Goal: Task Accomplishment & Management: Manage account settings

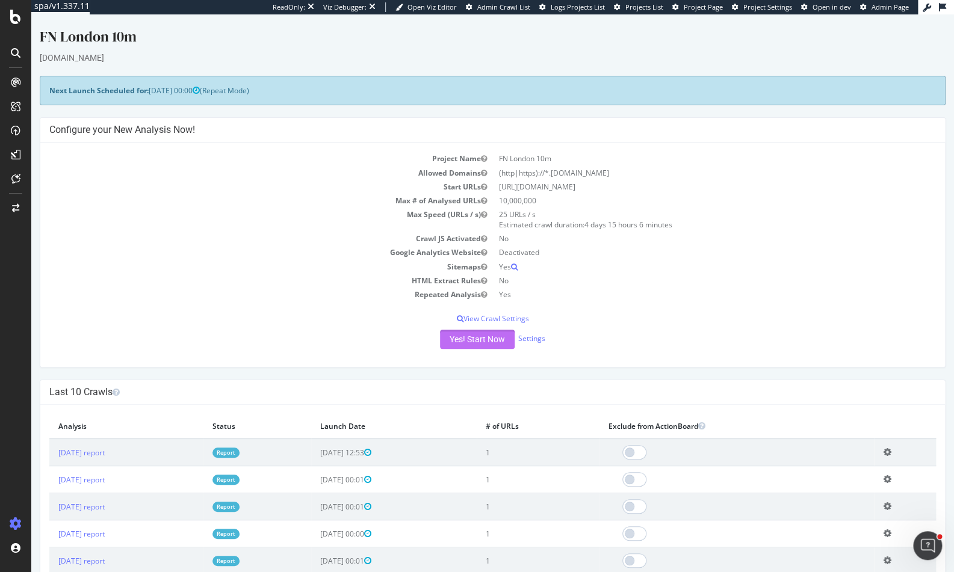
click at [494, 332] on button "Yes! Start Now" at bounding box center [477, 339] width 75 height 19
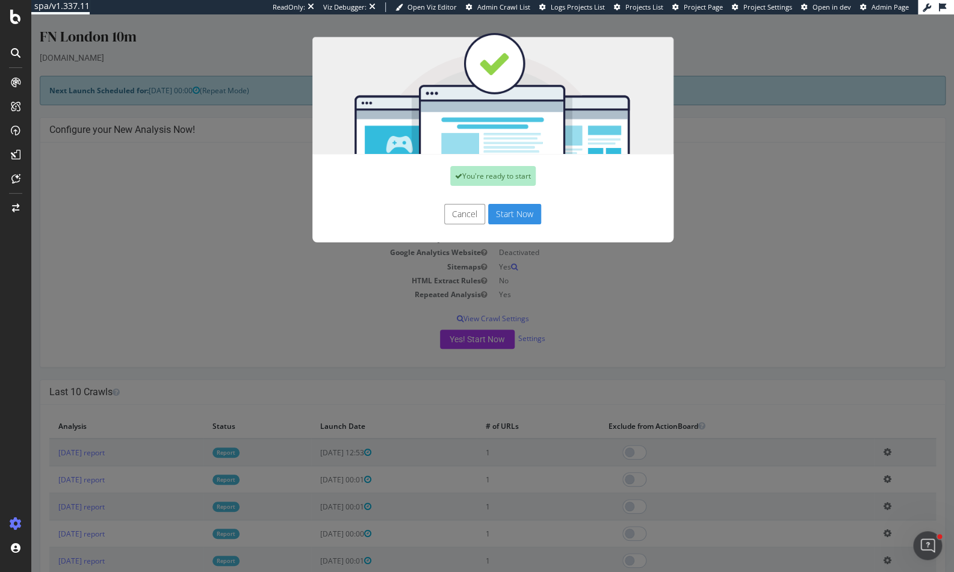
click at [510, 220] on button "Start Now" at bounding box center [514, 214] width 53 height 20
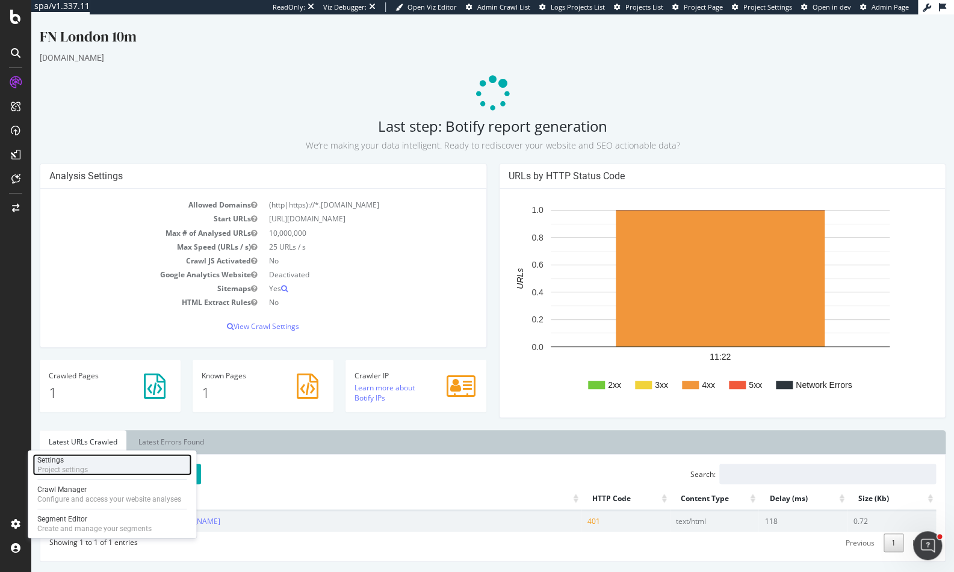
click at [64, 466] on div "Project settings" at bounding box center [62, 470] width 51 height 10
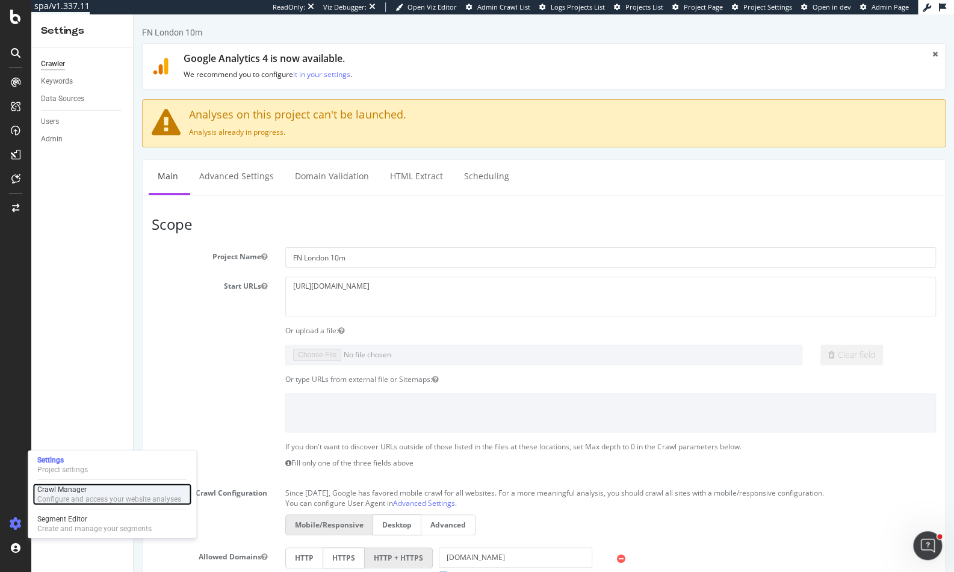
click at [61, 485] on div "Crawl Manager" at bounding box center [109, 490] width 144 height 10
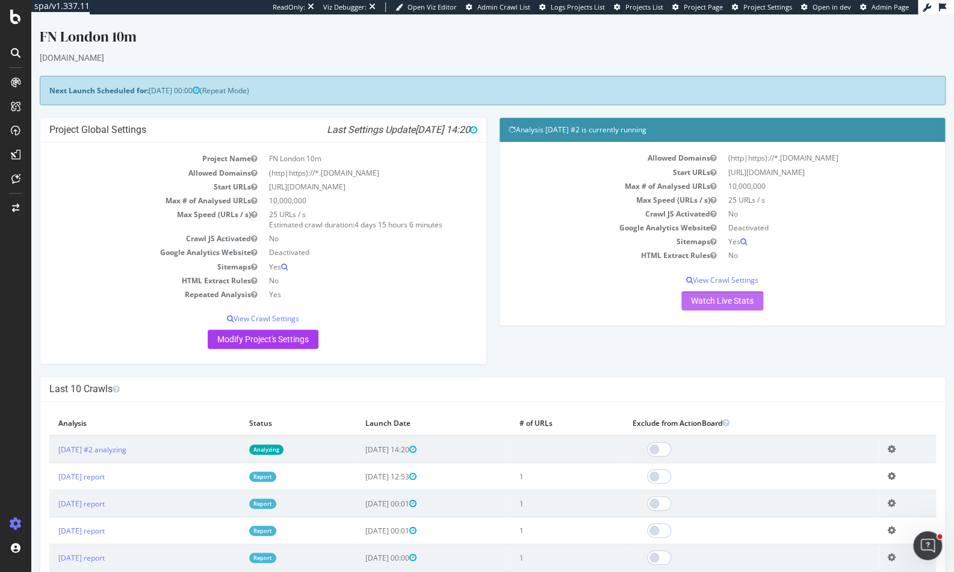
click at [711, 300] on link "Watch Live Stats" at bounding box center [722, 300] width 82 height 19
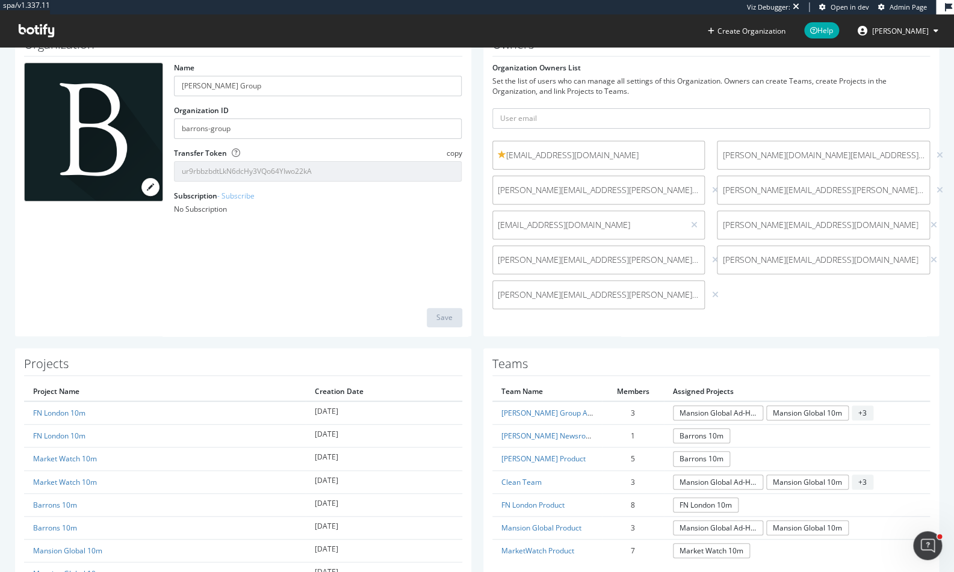
scroll to position [107, 0]
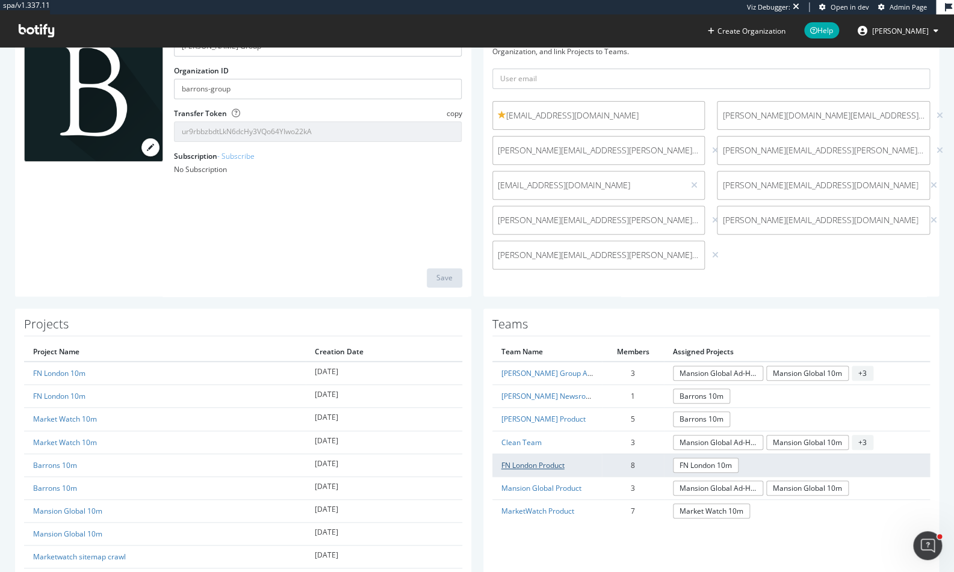
click at [517, 464] on link "FN London Product" at bounding box center [532, 465] width 63 height 10
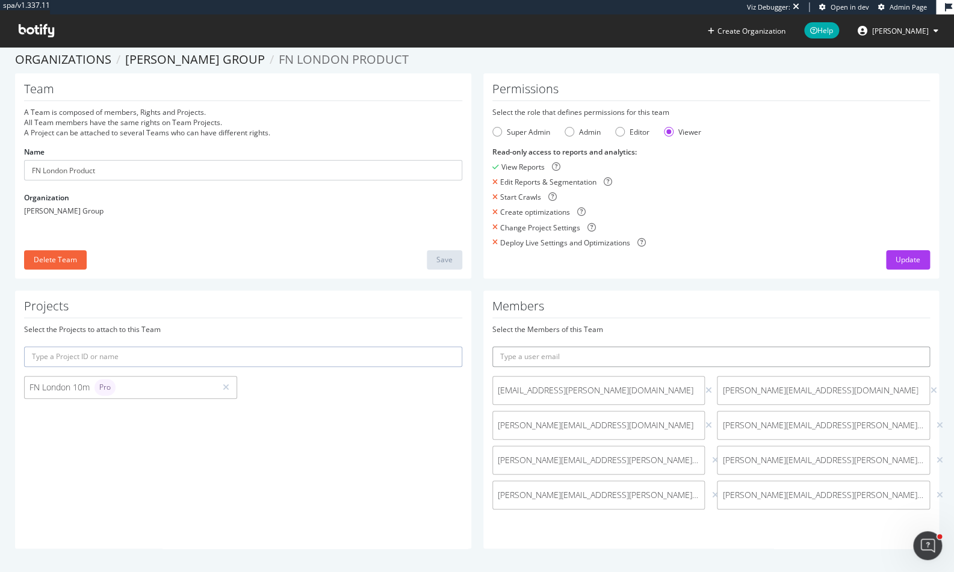
click at [717, 347] on input "text" at bounding box center [711, 357] width 438 height 20
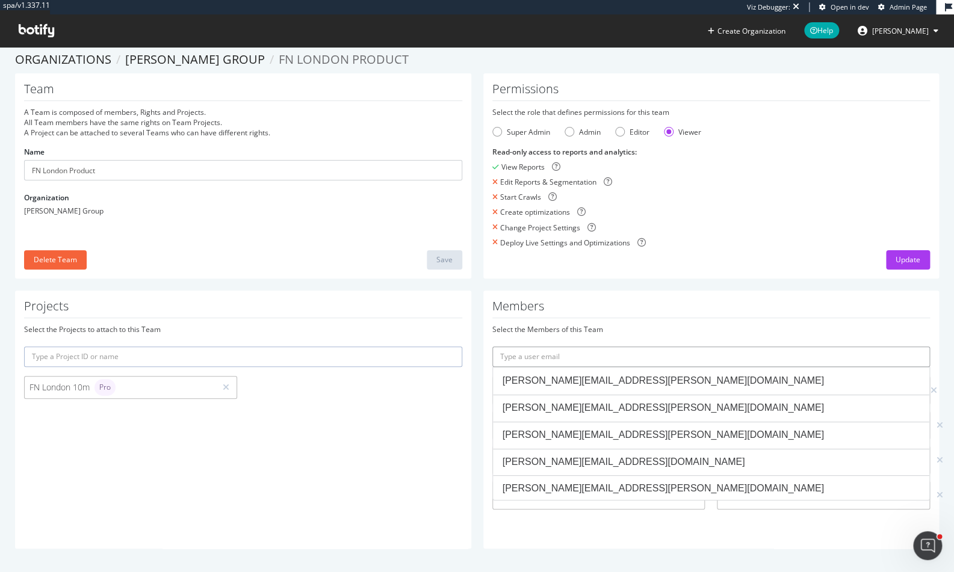
paste input "Thowfeeq.Mustafa@dowjones.com"
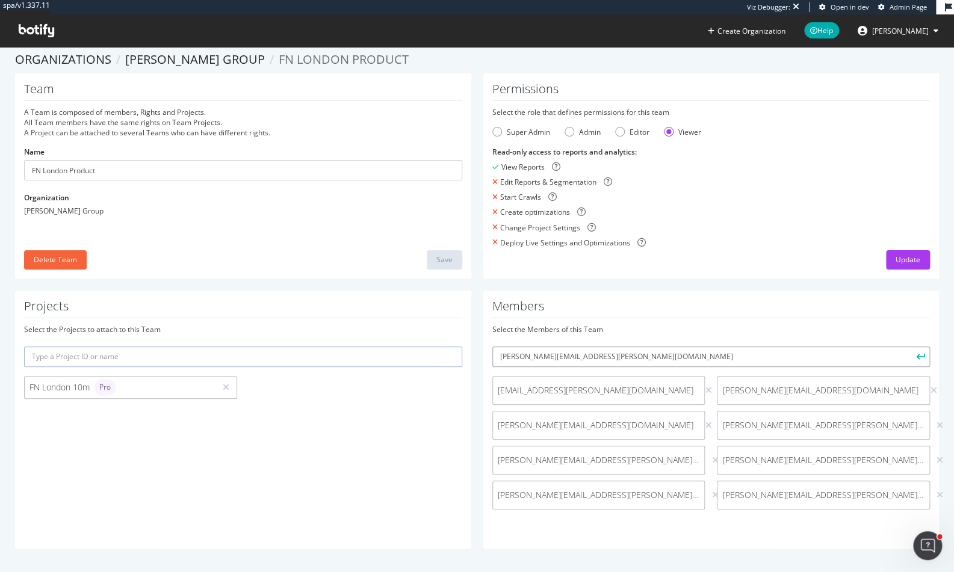
scroll to position [0, 0]
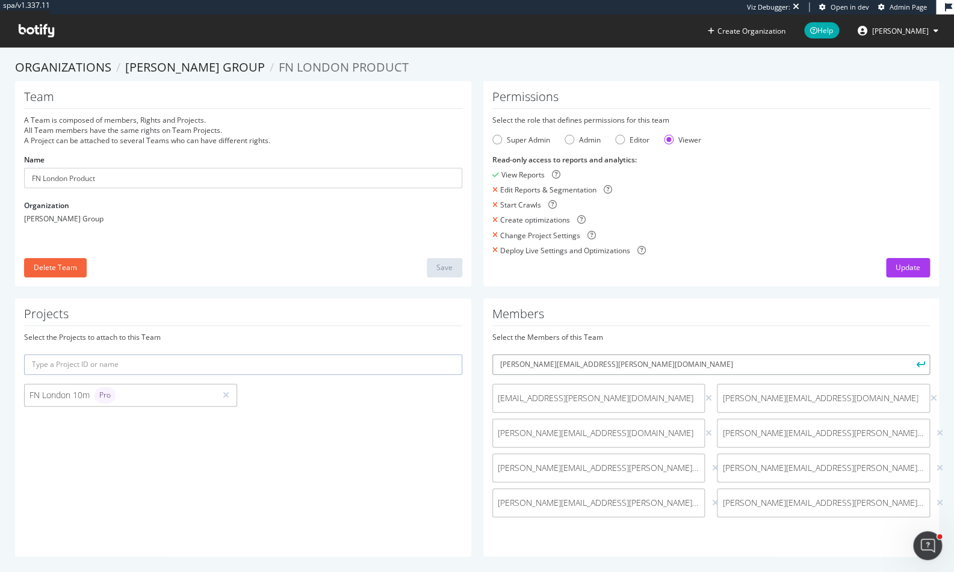
type input "Thowfeeq.Mustafa@dowjones.com"
click at [909, 354] on button "submit" at bounding box center [919, 364] width 20 height 20
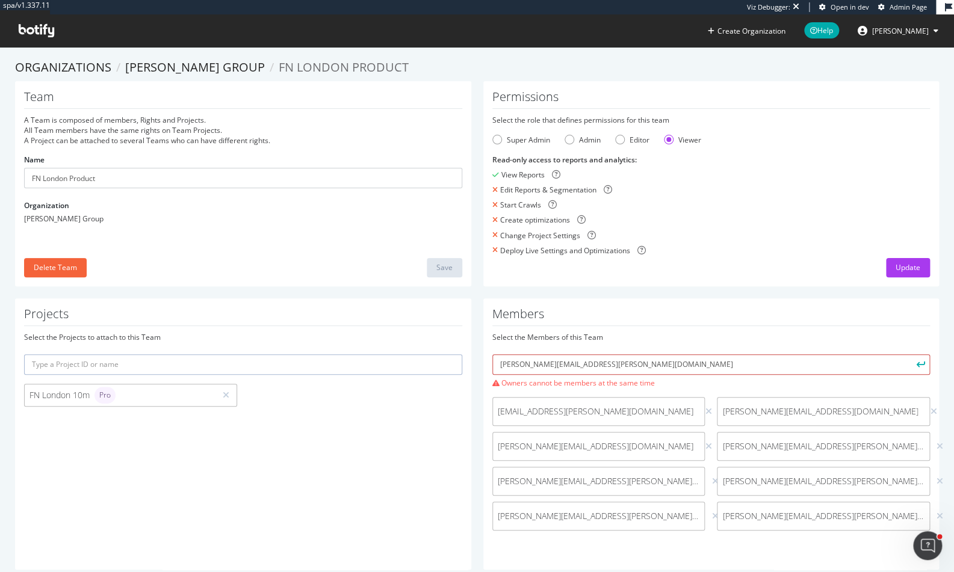
click at [639, 363] on input "Thowfeeq.Mustafa@dowjones.com" at bounding box center [711, 364] width 438 height 20
click at [641, 367] on input "Thowfeeq.Mustafa@dowjones.com" at bounding box center [711, 364] width 438 height 20
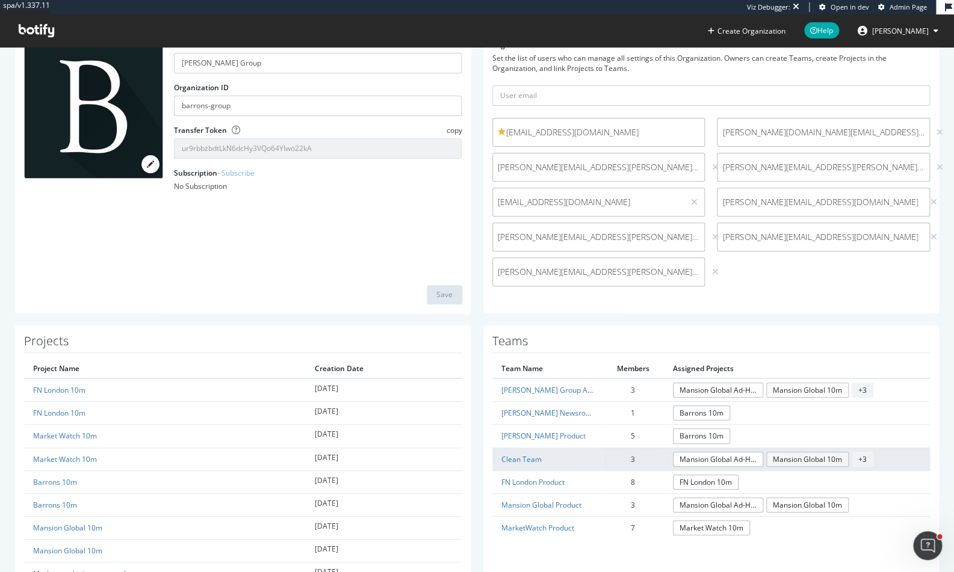
scroll to position [152, 0]
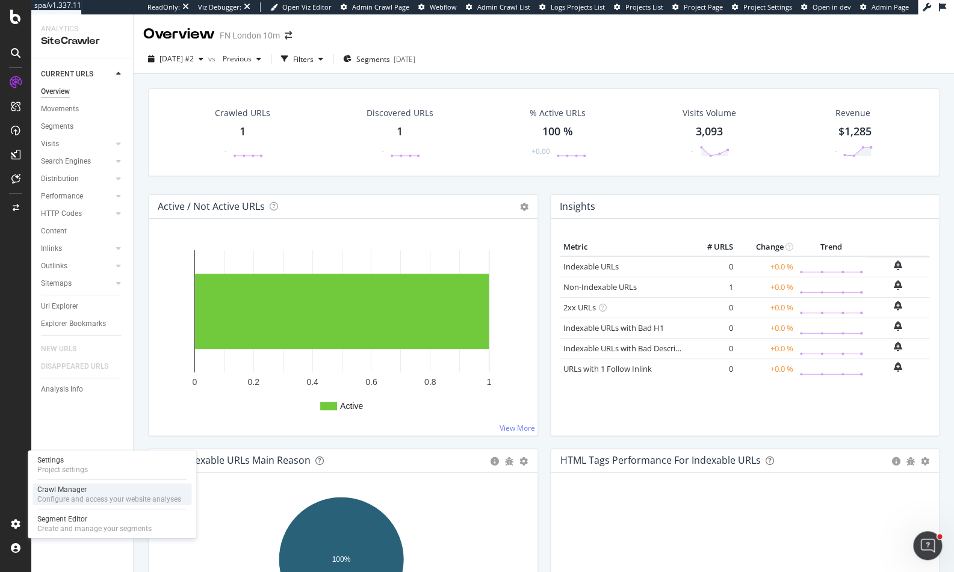
click at [55, 496] on div "Configure and access your website analyses" at bounding box center [109, 500] width 144 height 10
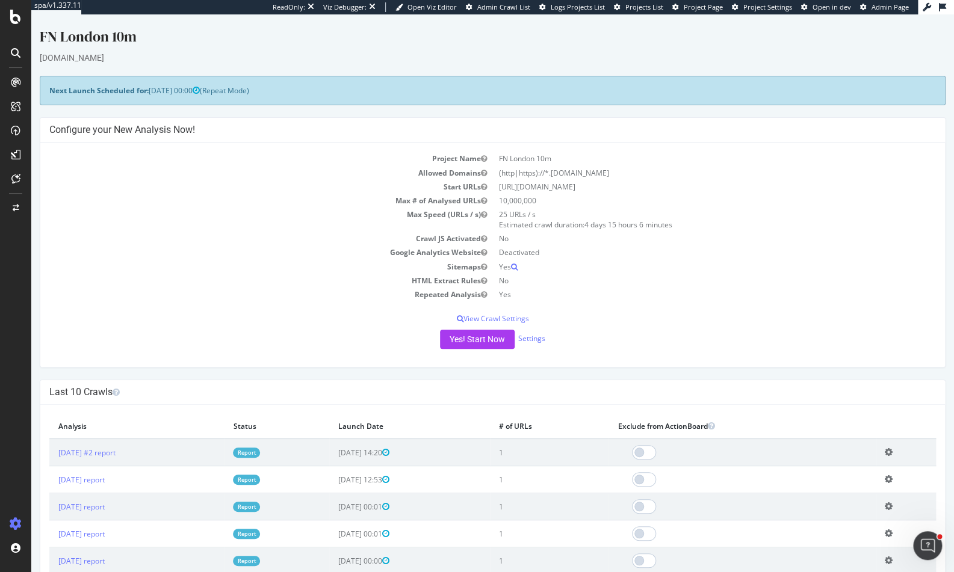
scroll to position [14, 0]
click at [535, 333] on link "Settings" at bounding box center [531, 338] width 27 height 10
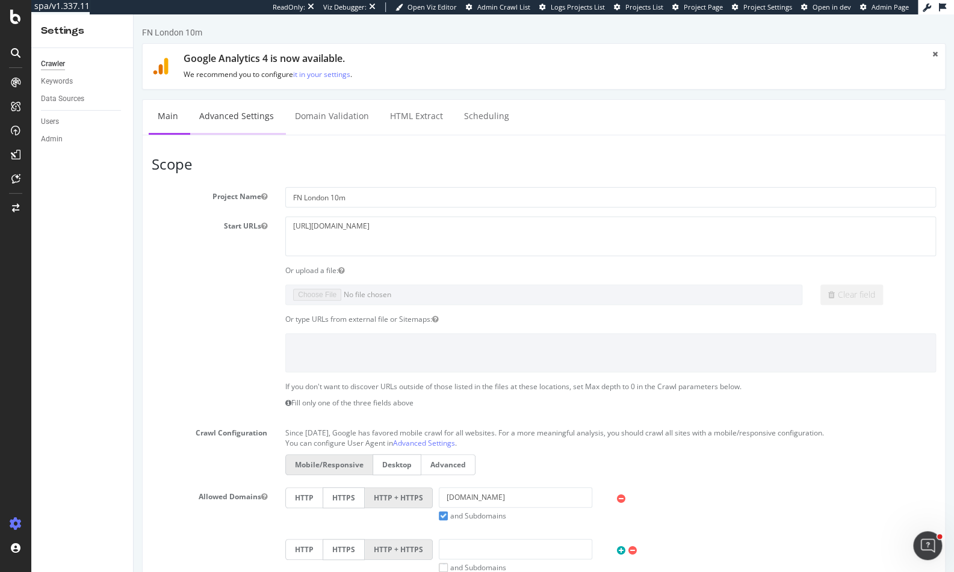
click at [253, 123] on link "Advanced Settings" at bounding box center [236, 116] width 93 height 33
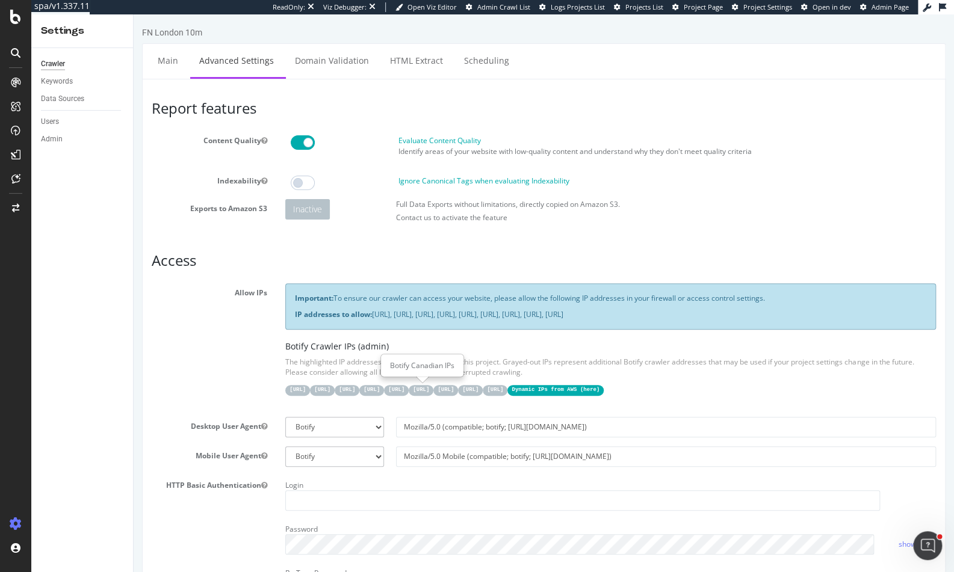
scroll to position [13, 0]
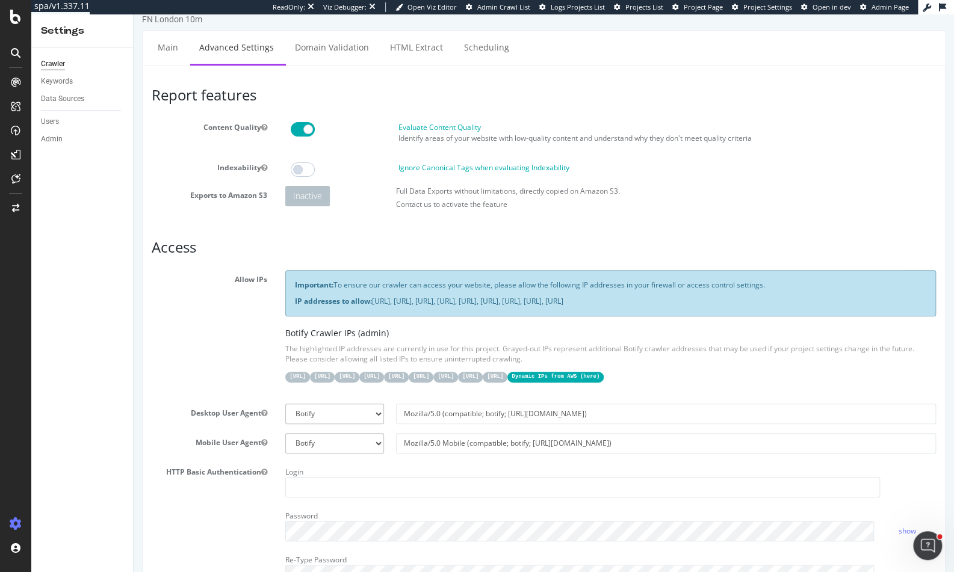
click at [603, 375] on code "Dynamic IPs from AWS ( here )" at bounding box center [555, 377] width 96 height 10
